Goal: Task Accomplishment & Management: Manage account settings

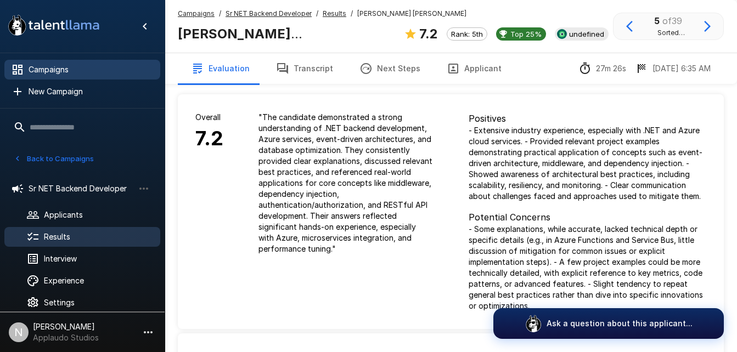
click at [55, 66] on span "Campaigns" at bounding box center [90, 69] width 123 height 11
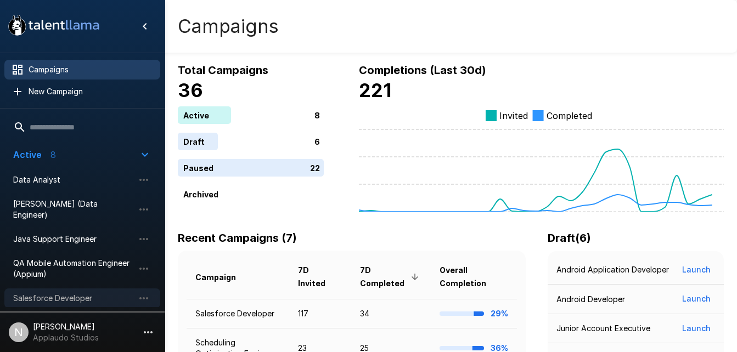
click at [67, 293] on span "Salesforce Developer" at bounding box center [73, 298] width 121 height 11
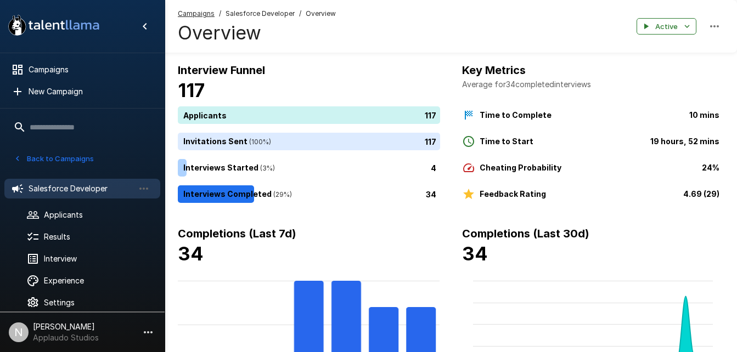
click at [74, 200] on li "Salesforce Developer" at bounding box center [82, 188] width 156 height 29
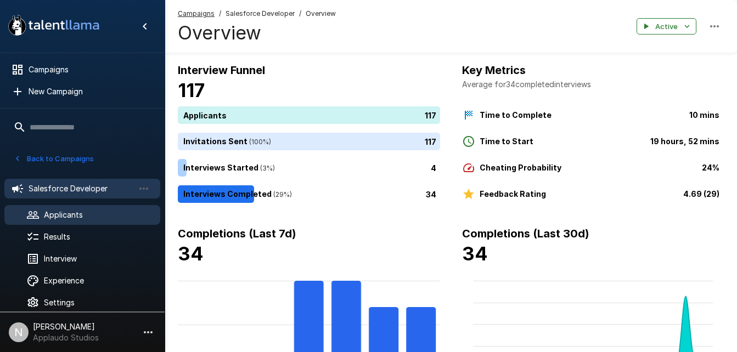
click at [60, 210] on span "Applicants" at bounding box center [98, 215] width 108 height 11
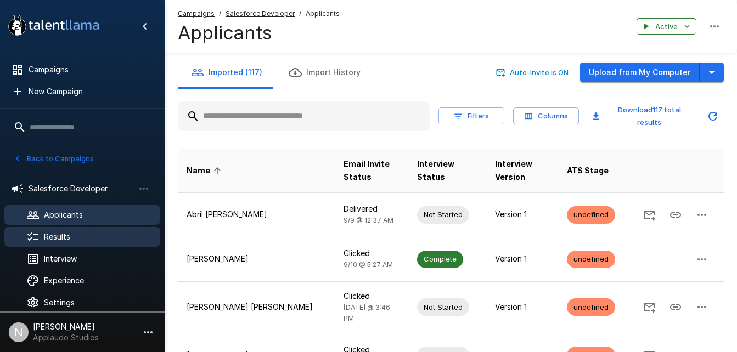
click at [71, 232] on span "Results" at bounding box center [98, 236] width 108 height 11
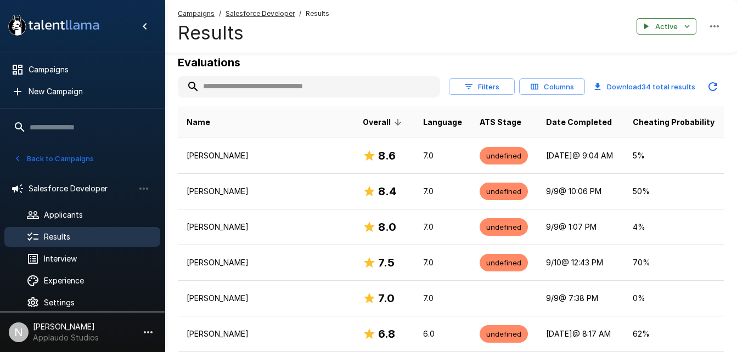
scroll to position [127, 0]
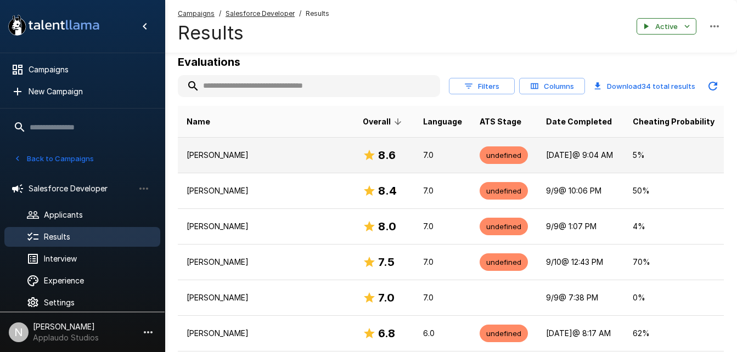
click at [286, 156] on p "[PERSON_NAME]" at bounding box center [265, 155] width 159 height 11
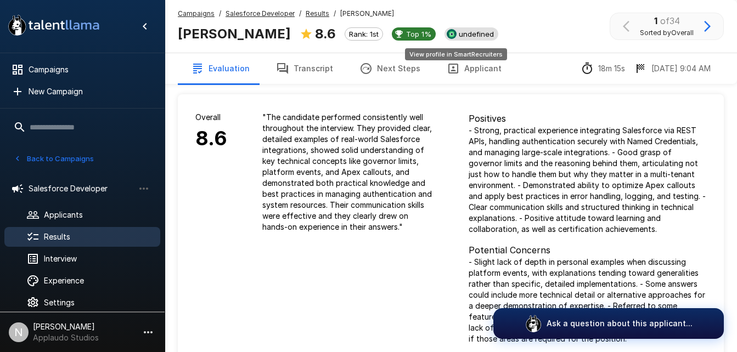
click at [467, 33] on span "undefined" at bounding box center [476, 34] width 44 height 9
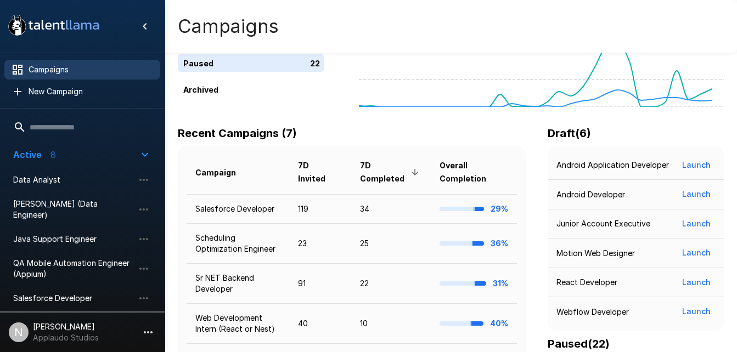
scroll to position [144, 0]
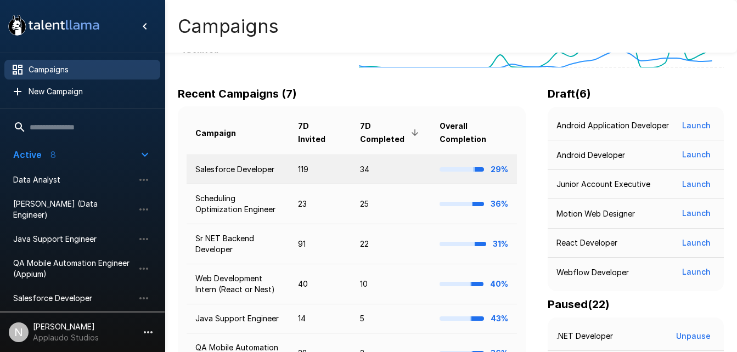
click at [273, 166] on td "Salesforce Developer" at bounding box center [237, 169] width 103 height 29
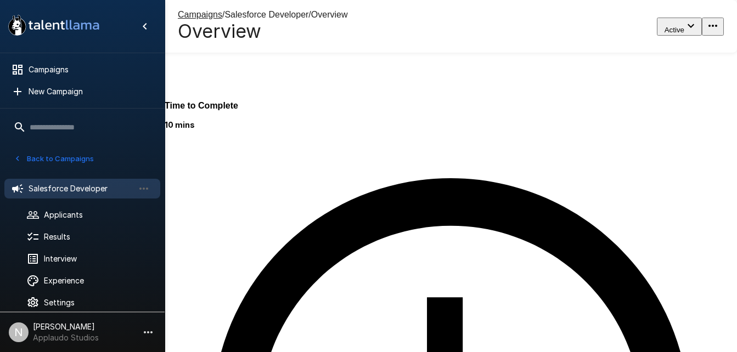
scroll to position [599, 0]
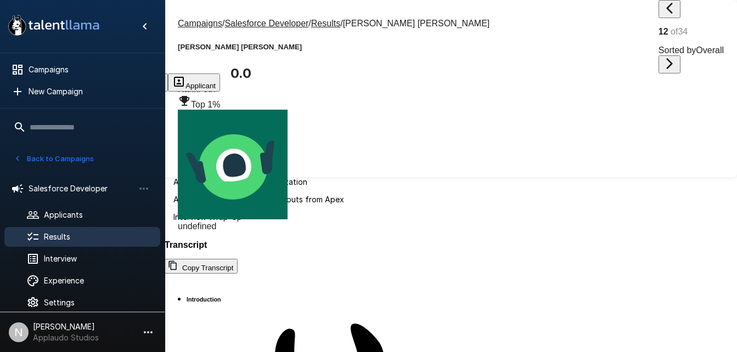
scroll to position [77, 0]
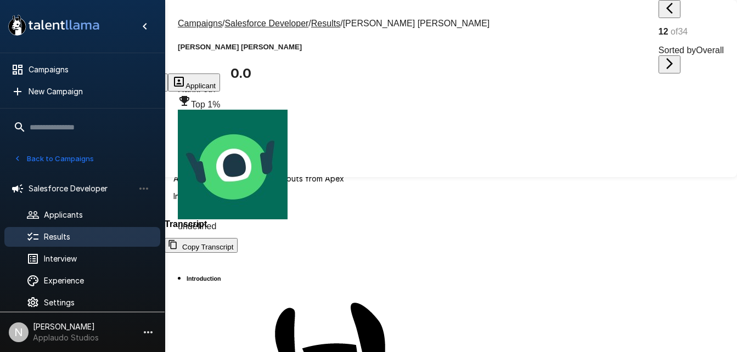
scroll to position [20, 0]
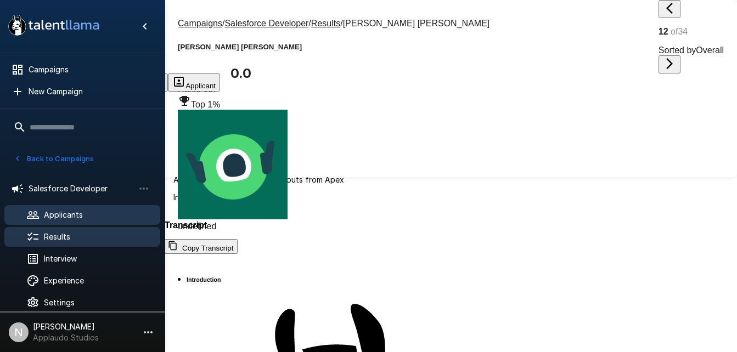
click at [76, 219] on span "Applicants" at bounding box center [98, 215] width 108 height 11
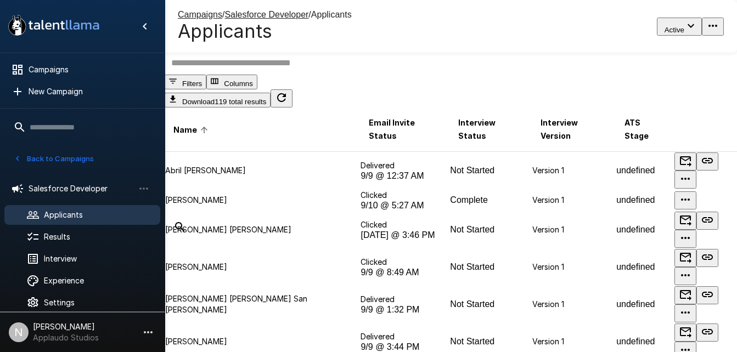
click at [249, 75] on input "text" at bounding box center [457, 63] width 585 height 24
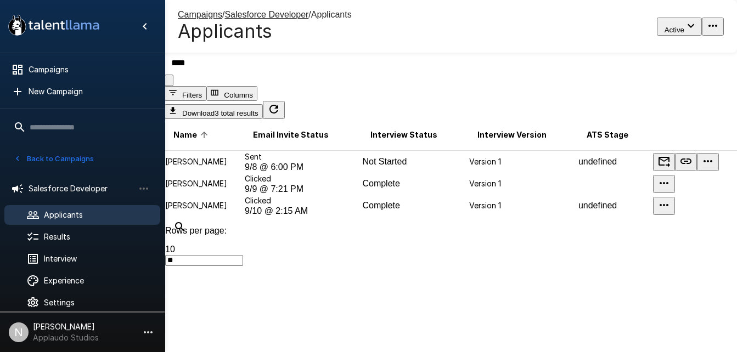
type input "****"
click at [244, 217] on td "[PERSON_NAME]" at bounding box center [205, 206] width 80 height 22
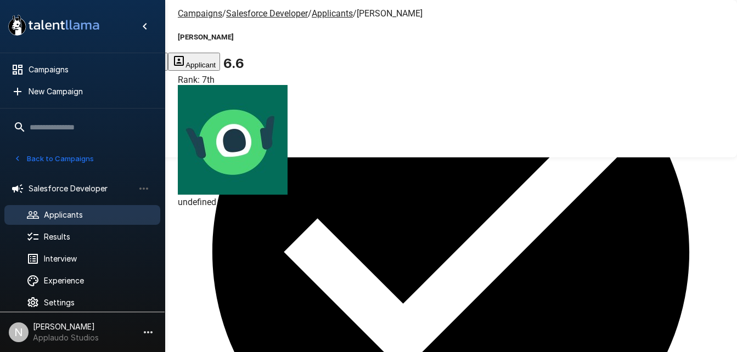
scroll to position [1041, 0]
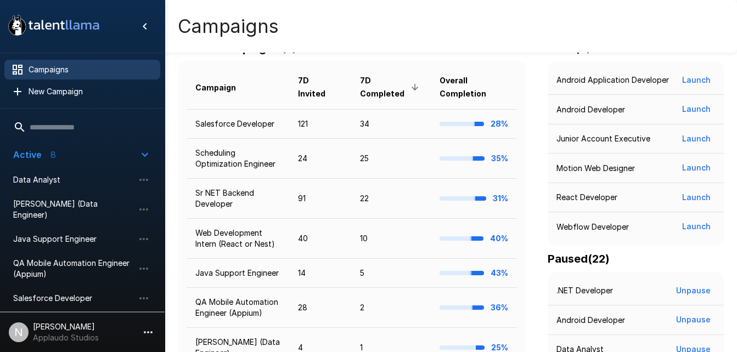
scroll to position [190, 0]
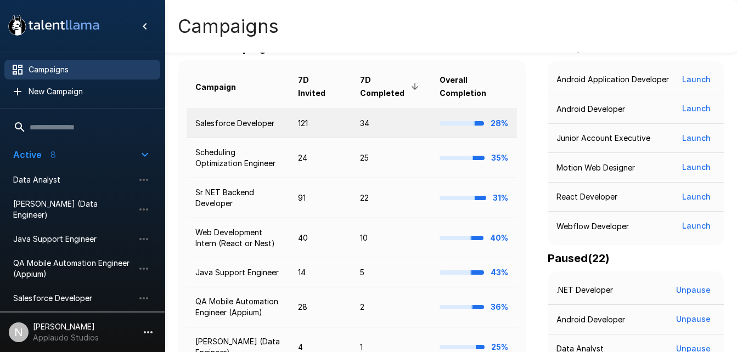
click at [229, 123] on td "Salesforce Developer" at bounding box center [237, 123] width 103 height 29
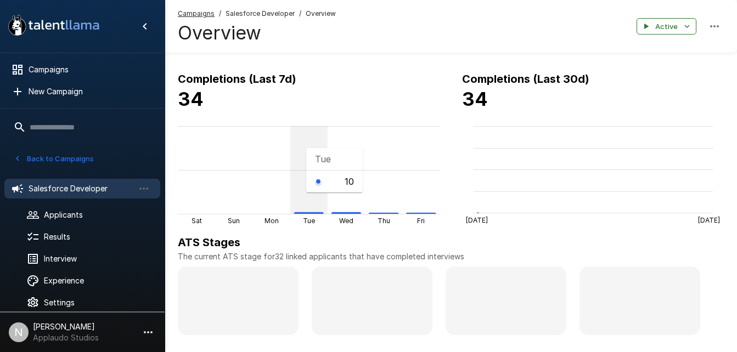
scroll to position [190, 0]
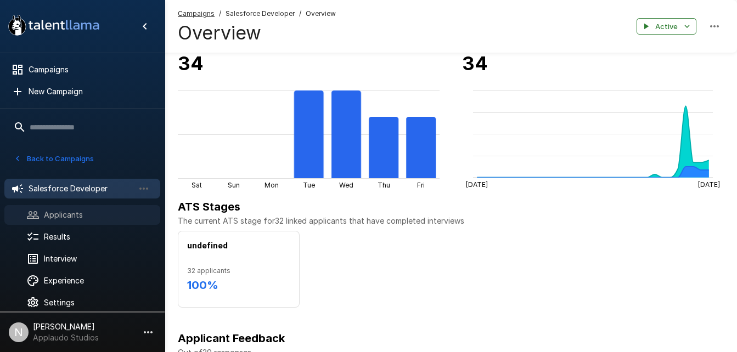
click at [89, 220] on span "Applicants" at bounding box center [98, 215] width 108 height 11
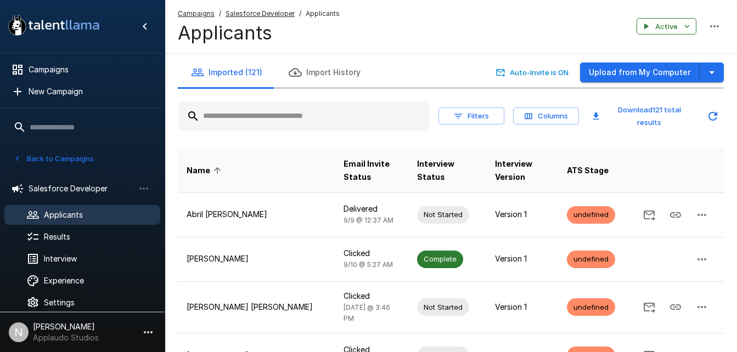
click at [261, 117] on input "text" at bounding box center [304, 116] width 252 height 20
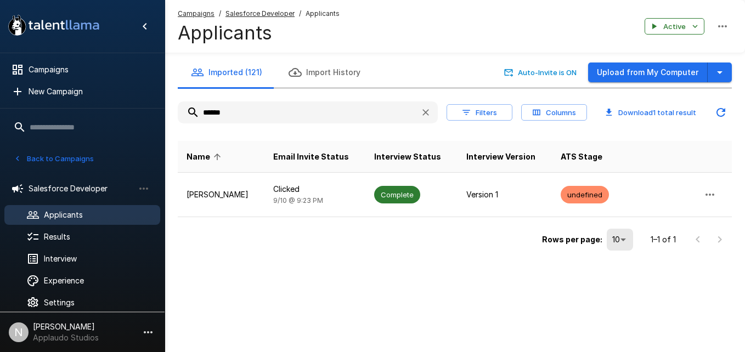
type input "******"
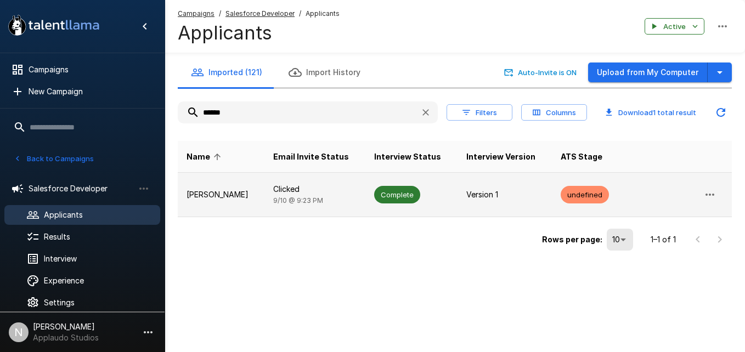
click at [332, 193] on p "Clicked" at bounding box center [315, 189] width 84 height 11
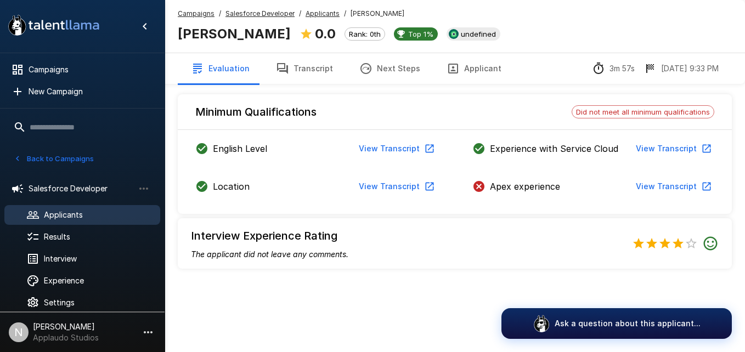
click at [689, 180] on button "View Transcript" at bounding box center [672, 187] width 83 height 20
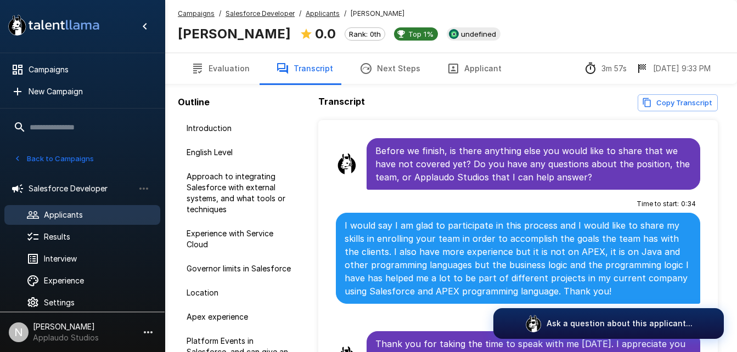
scroll to position [77, 0]
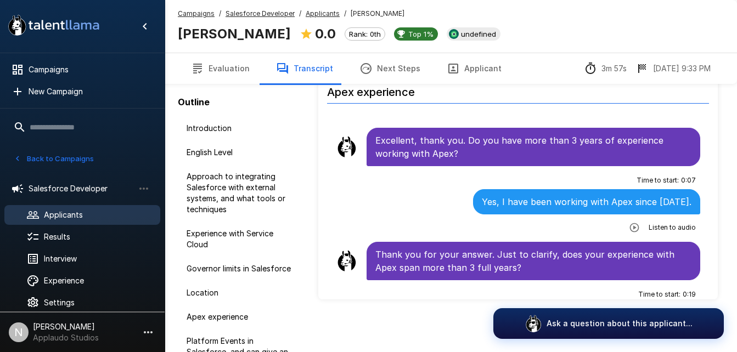
scroll to position [804, 0]
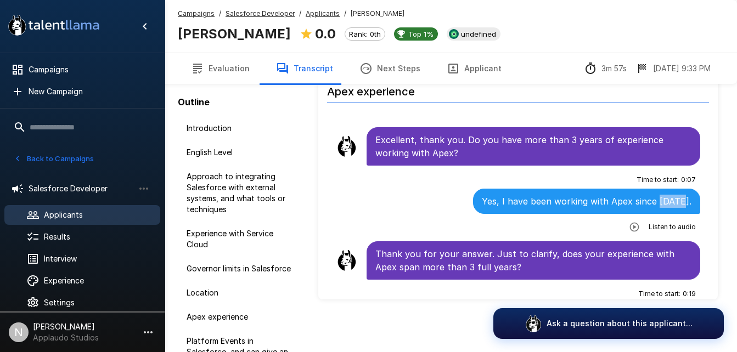
drag, startPoint x: 660, startPoint y: 188, endPoint x: 682, endPoint y: 190, distance: 22.1
click at [682, 195] on p "Yes, I have been working with Apex since 2022." at bounding box center [587, 201] width 210 height 13
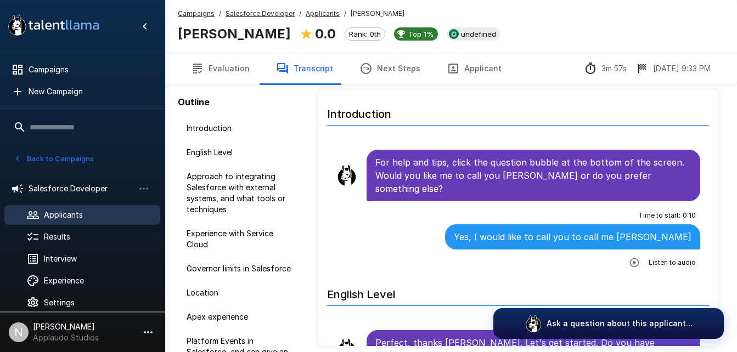
scroll to position [29, 0]
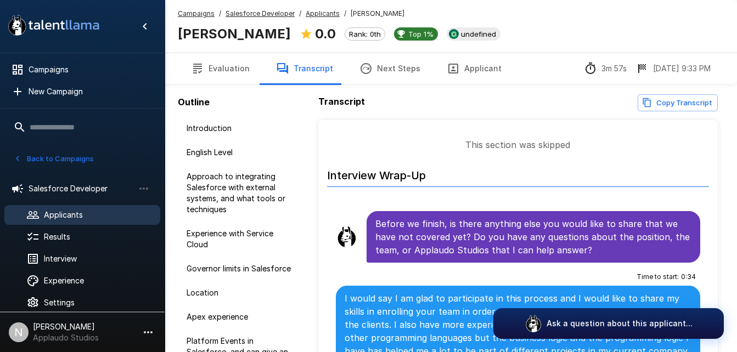
scroll to position [1609, 0]
